Goal: Navigation & Orientation: Find specific page/section

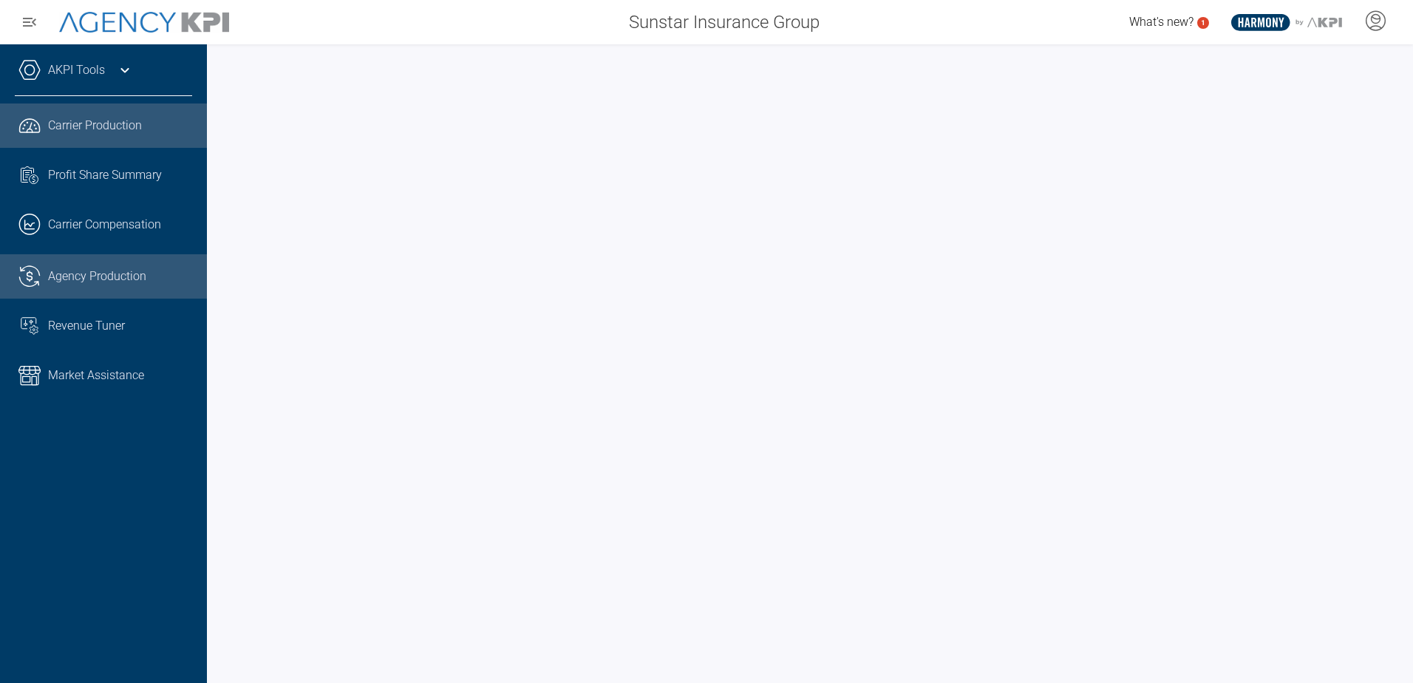
click at [88, 276] on span "Agency Production" at bounding box center [97, 276] width 98 height 18
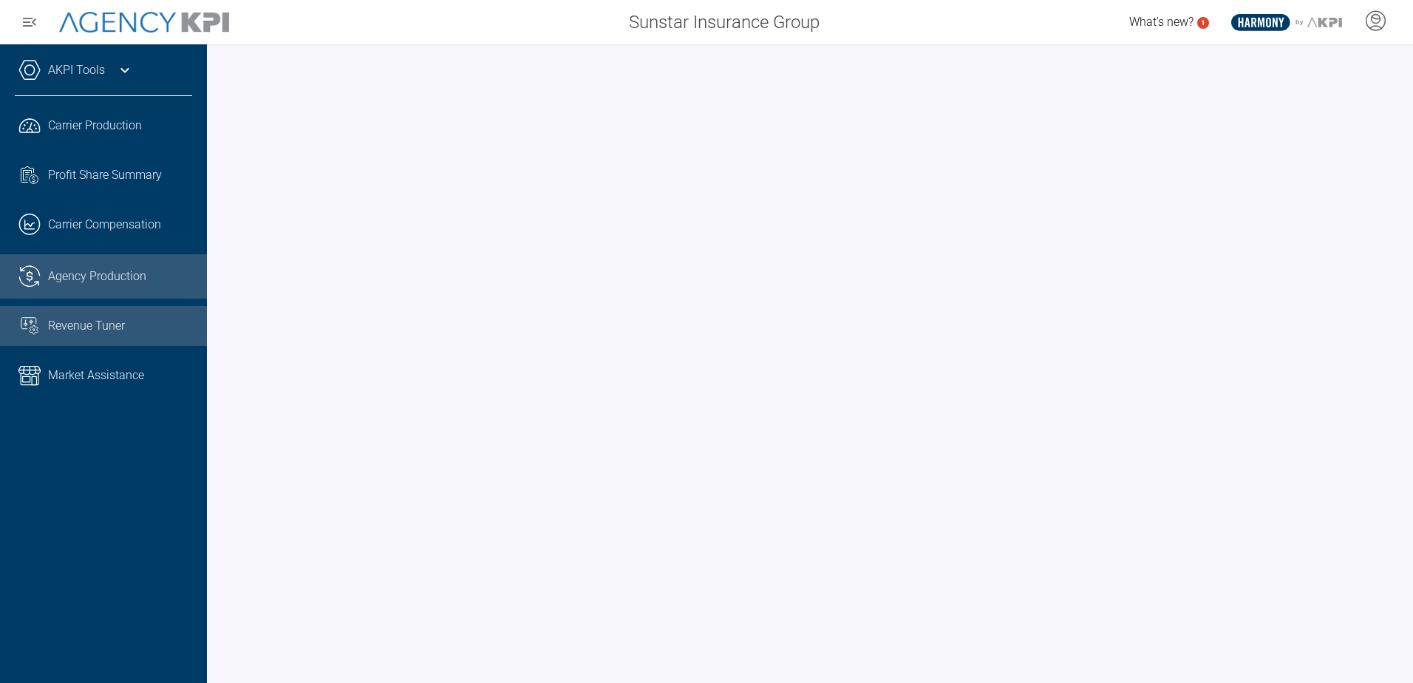
click at [68, 312] on link "Revenue Tuner" at bounding box center [103, 326] width 207 height 40
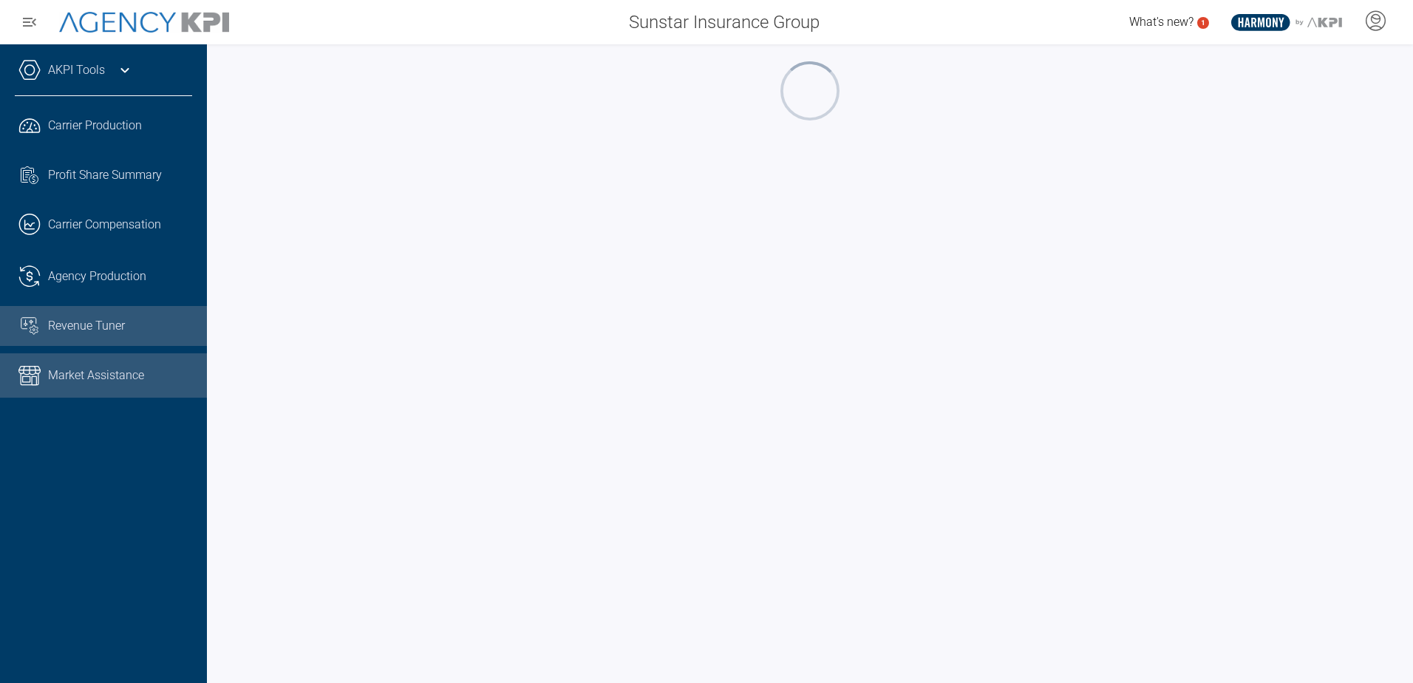
click at [99, 386] on link "Market Assistance" at bounding box center [103, 375] width 207 height 44
